Goal: Information Seeking & Learning: Learn about a topic

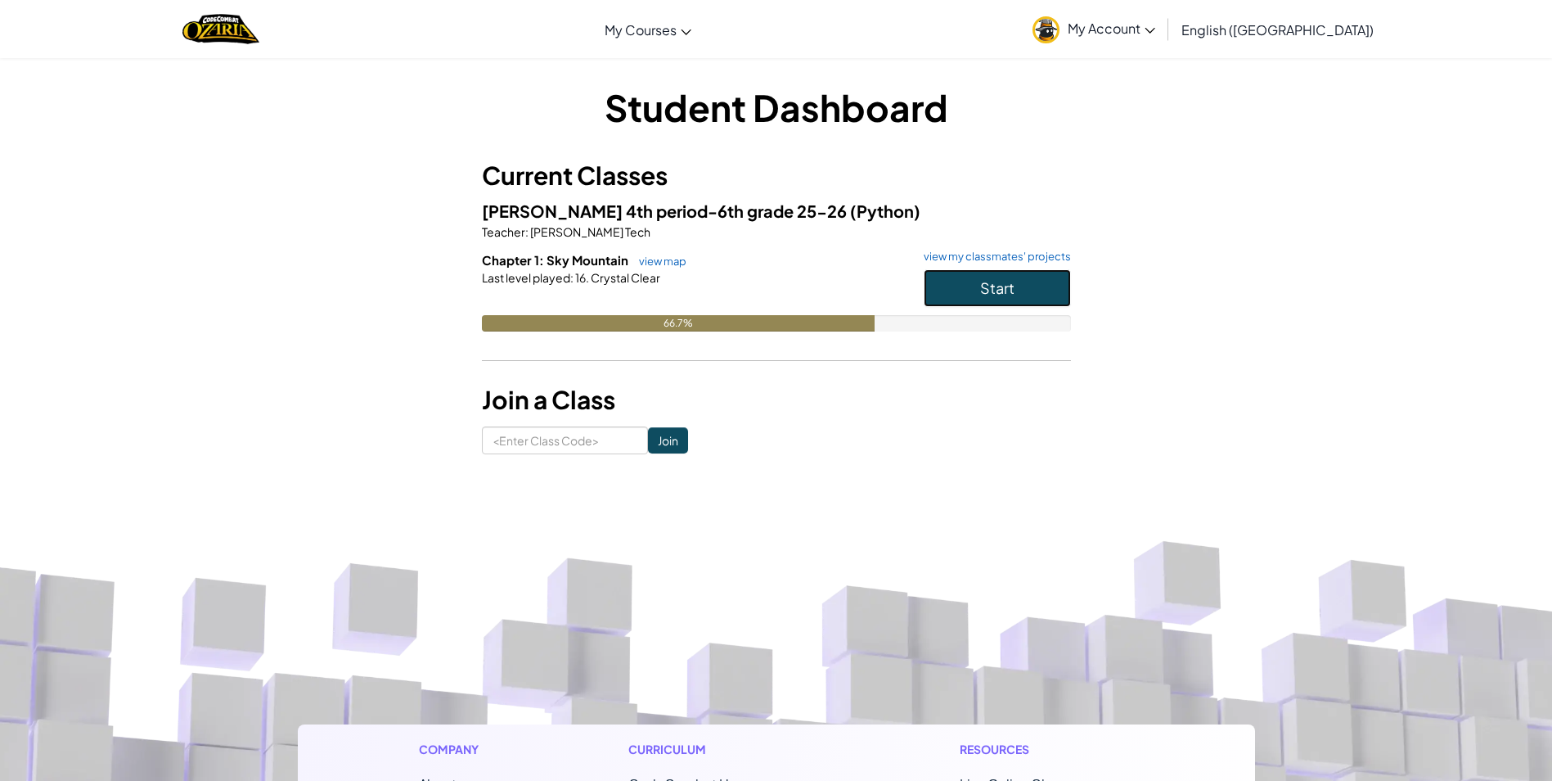
click at [973, 292] on button "Start" at bounding box center [997, 288] width 147 height 38
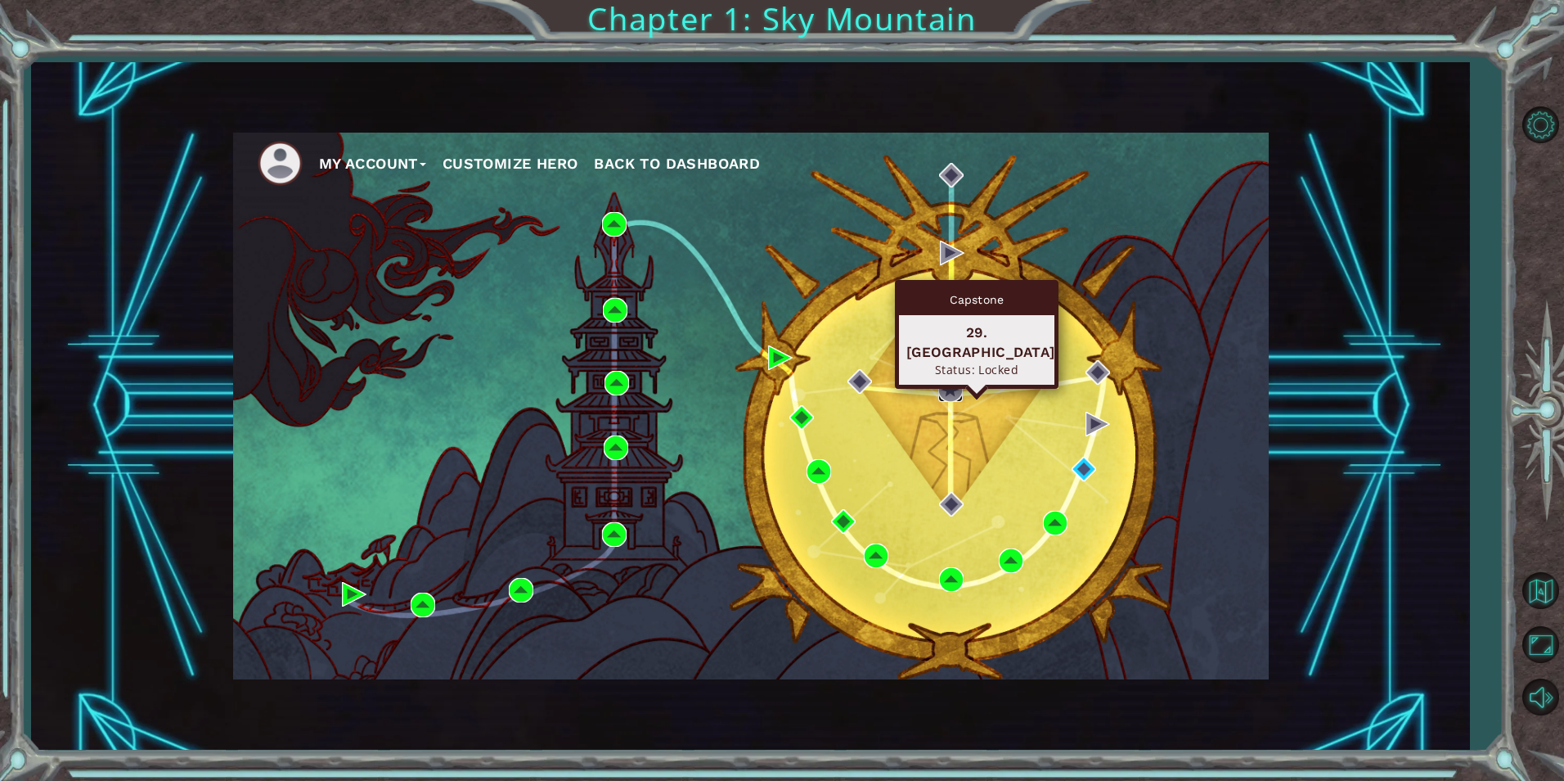
click at [961, 392] on img at bounding box center [950, 389] width 25 height 25
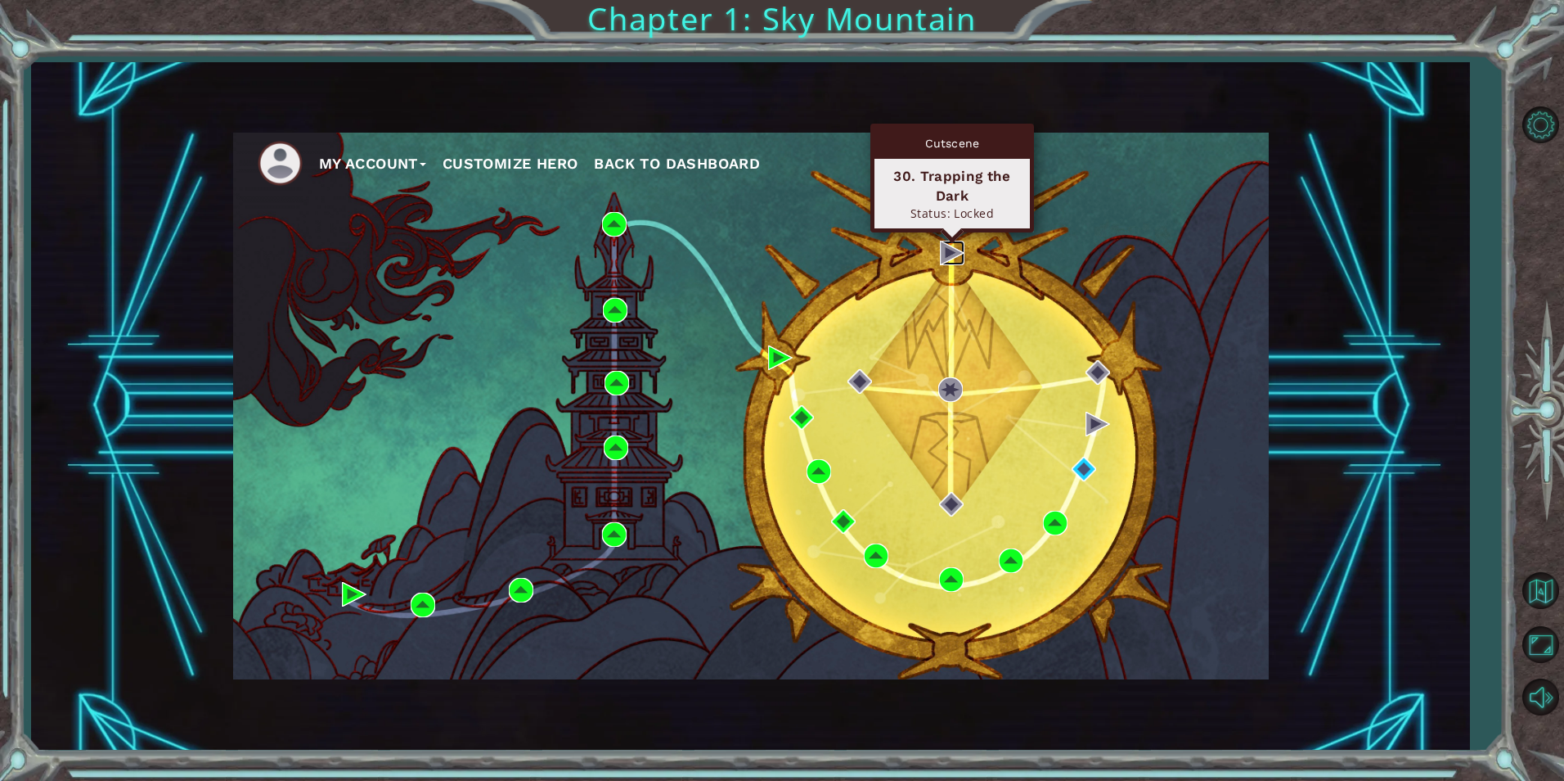
click at [942, 258] on img at bounding box center [952, 253] width 25 height 25
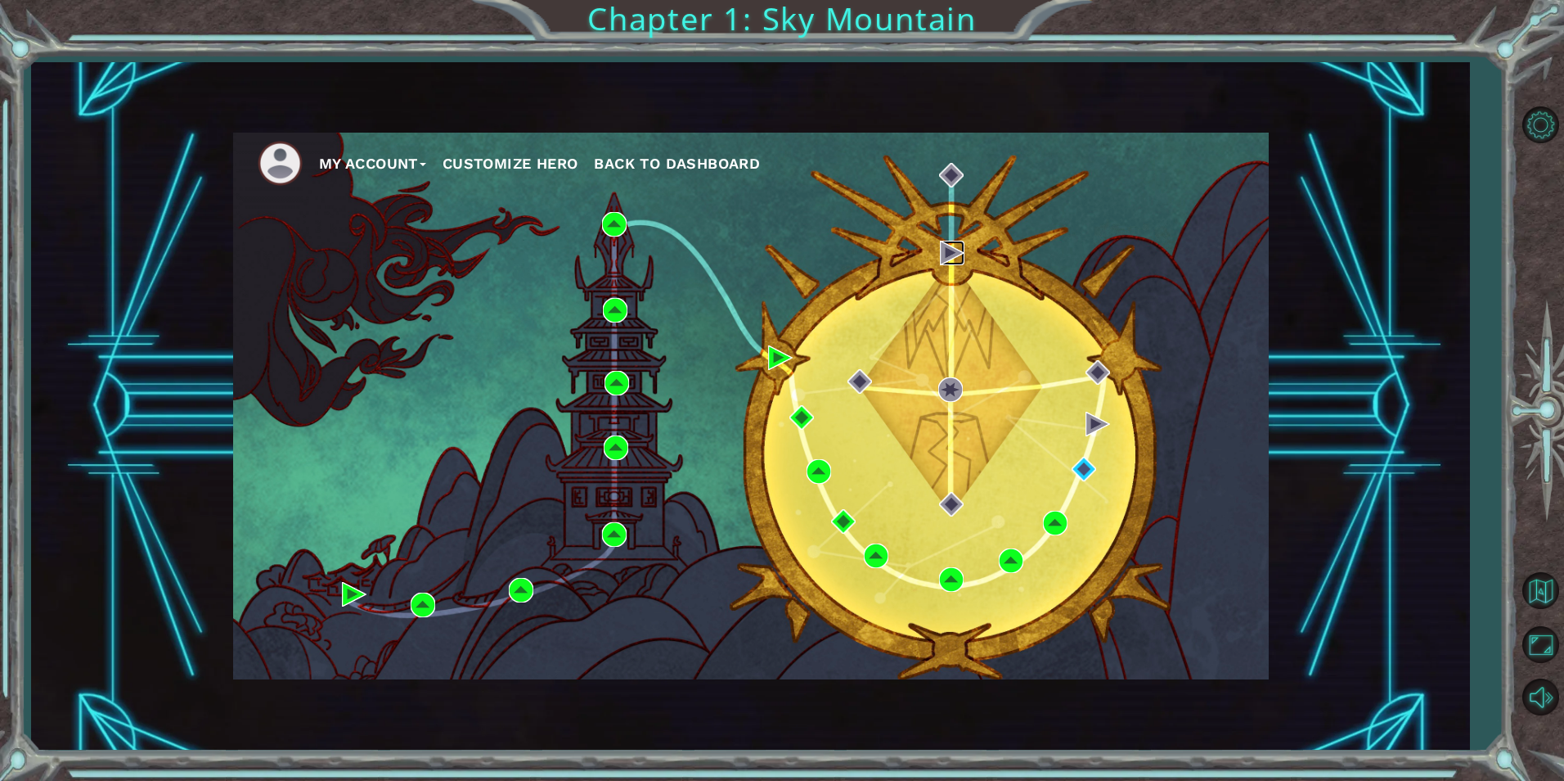
click at [942, 258] on img at bounding box center [952, 253] width 25 height 25
